Goal: Find specific page/section: Find specific page/section

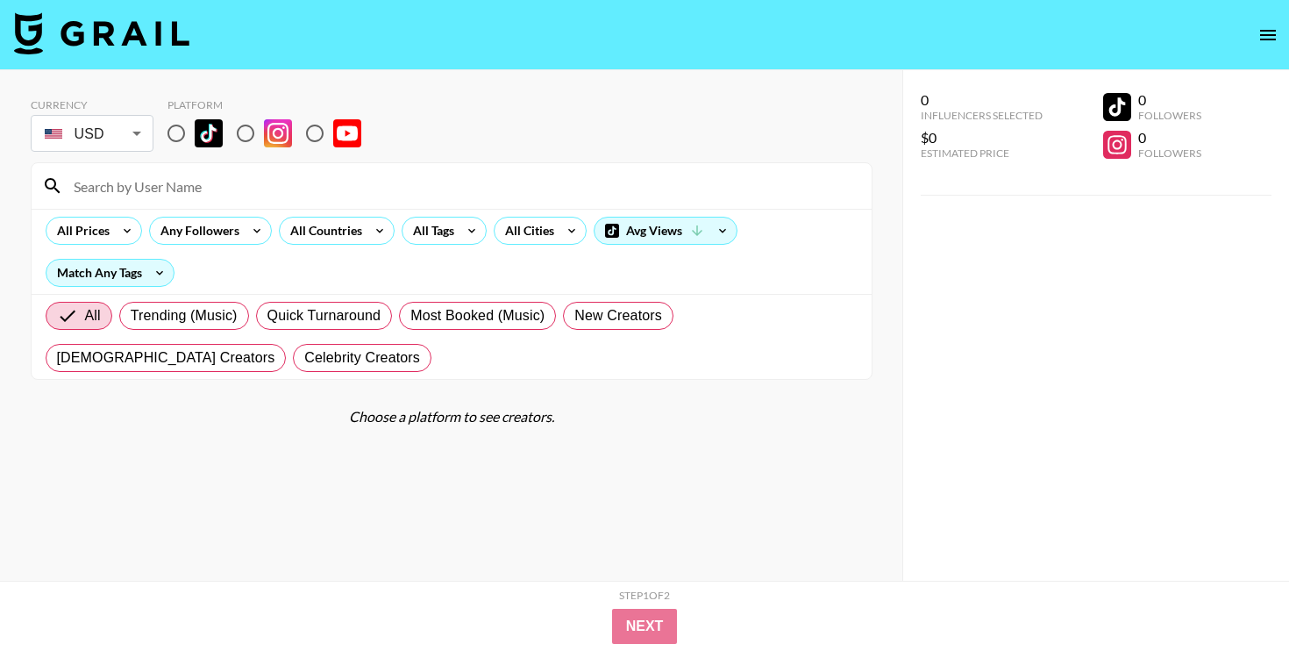
click at [171, 133] on input "radio" at bounding box center [176, 133] width 37 height 37
radio input "true"
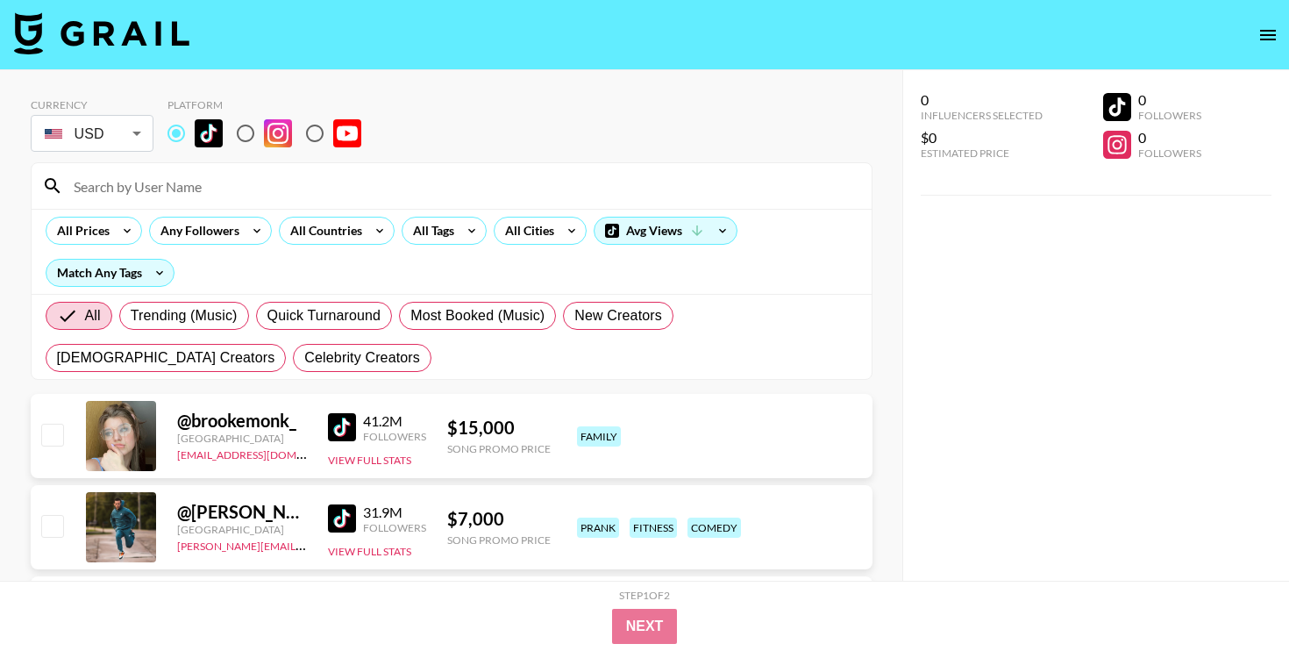
click at [192, 190] on input at bounding box center [462, 186] width 798 height 28
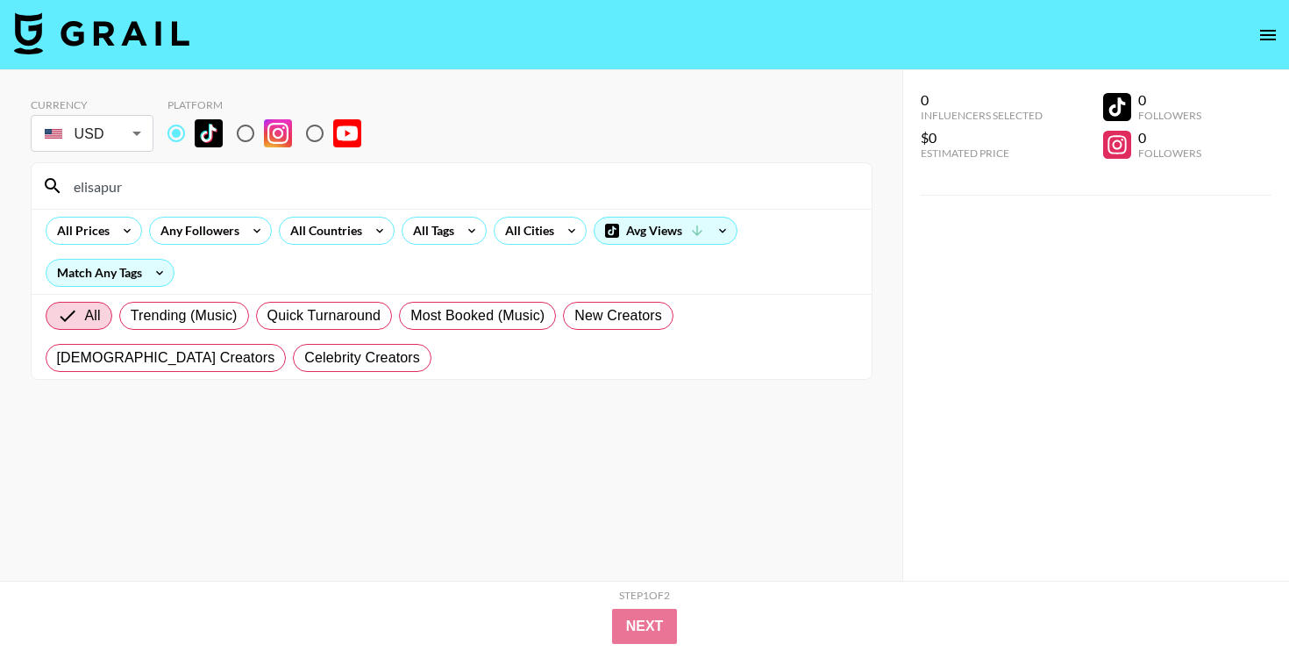
click at [160, 190] on input "elisapur" at bounding box center [462, 186] width 798 height 28
type input "elisapur"
click at [249, 138] on input "radio" at bounding box center [245, 133] width 37 height 37
radio input "true"
click at [171, 176] on input "elisapur" at bounding box center [462, 186] width 798 height 28
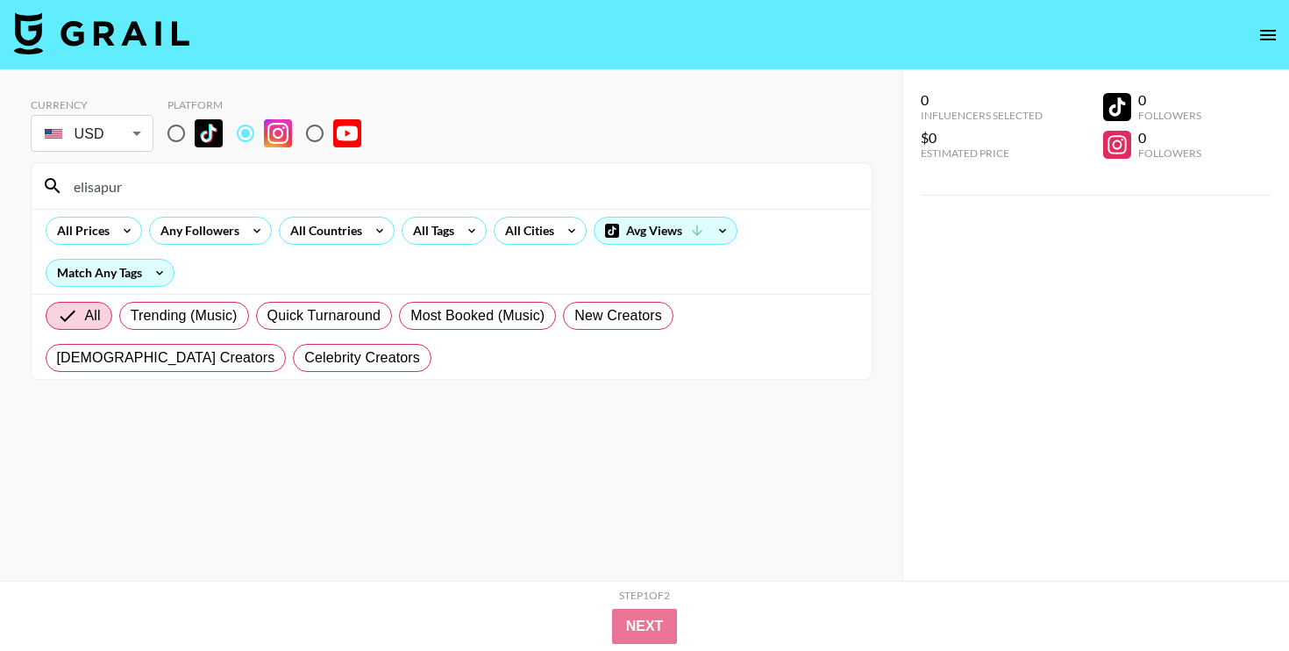
click at [175, 179] on input "elisapur" at bounding box center [462, 186] width 798 height 28
type input "elisapur"
click at [175, 122] on input "radio" at bounding box center [176, 133] width 37 height 37
radio input "true"
click at [175, 128] on input "radio" at bounding box center [176, 133] width 37 height 37
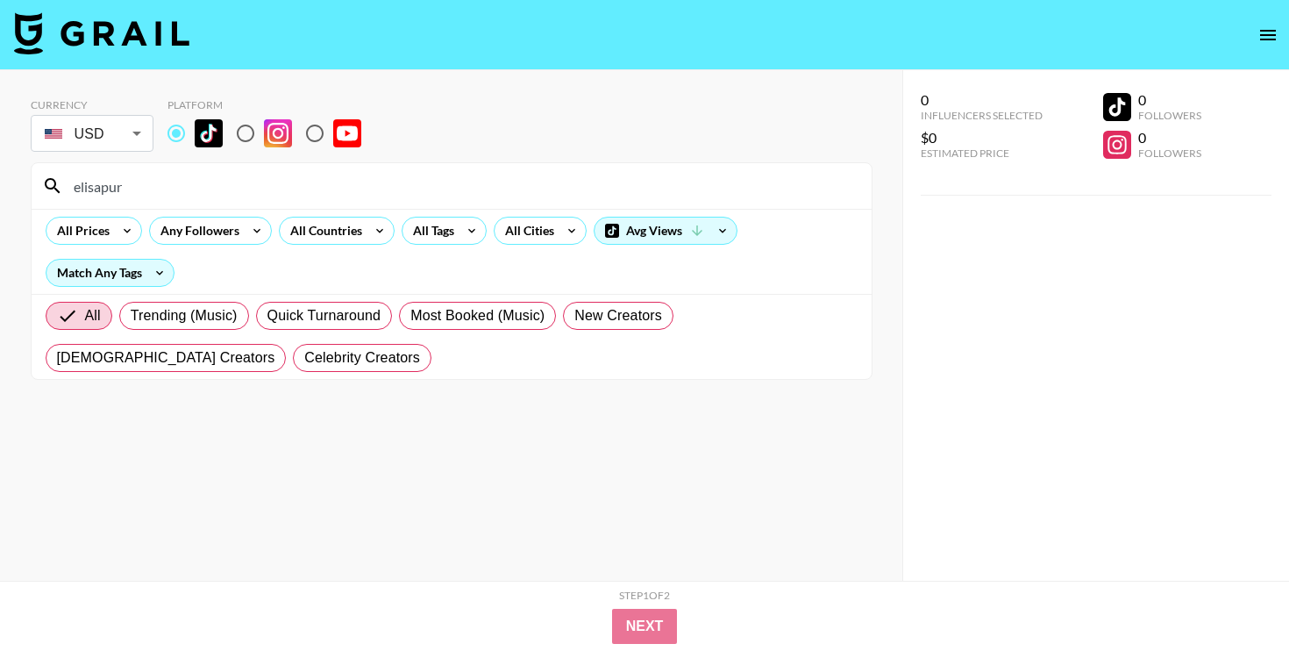
click at [111, 143] on body "Currency USD USD ​ Platform elisapur All Prices Any Followers All Countries All…" at bounding box center [644, 360] width 1289 height 721
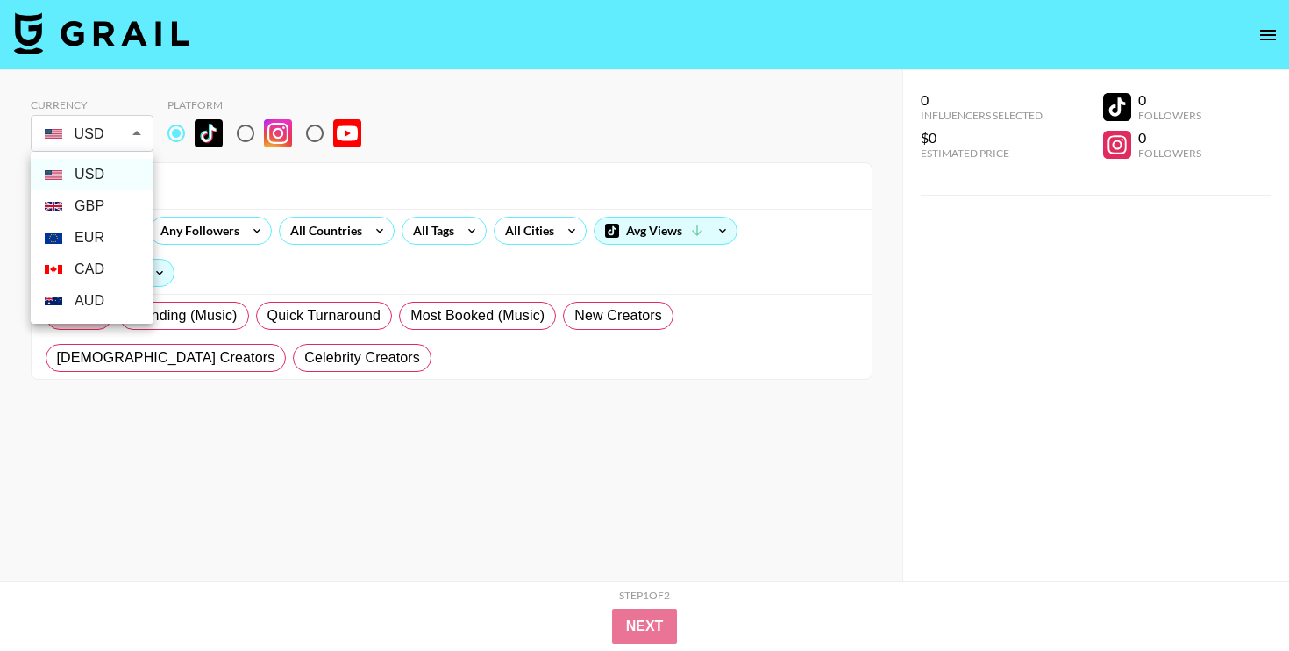
click at [89, 200] on li "GBP" at bounding box center [92, 206] width 123 height 32
type input "GBP"
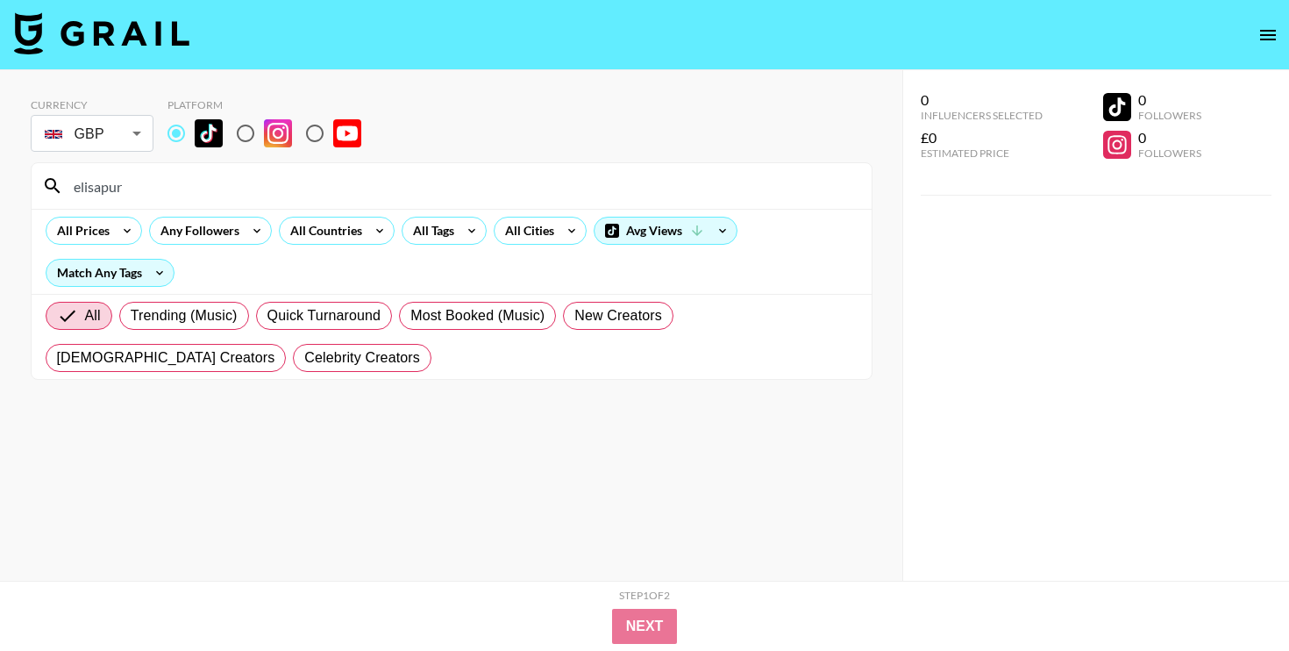
click at [184, 191] on input "elisapur" at bounding box center [462, 186] width 798 height 28
